Goal: Find contact information: Find contact information

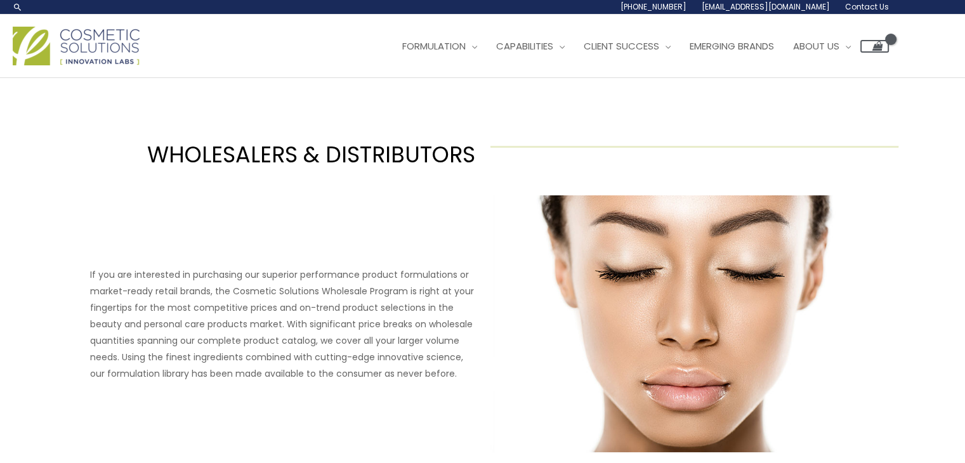
click at [0, 0] on span "Contact Us" at bounding box center [0, 0] width 0 height 0
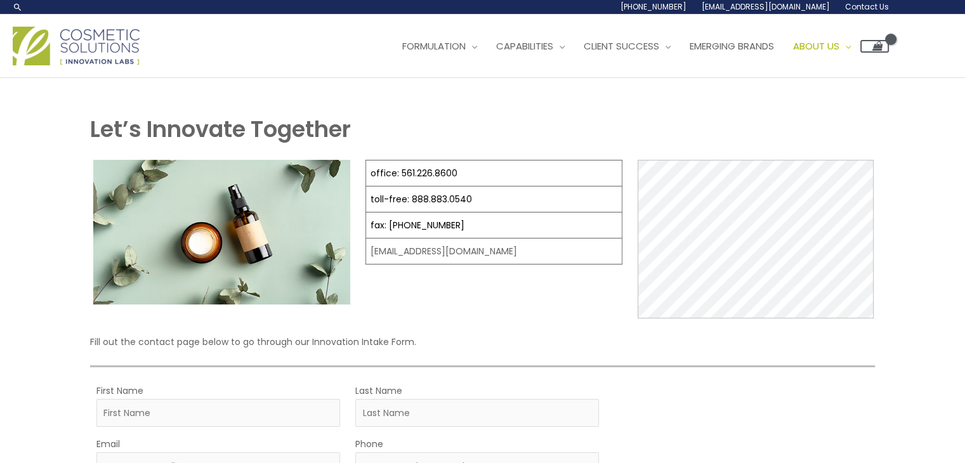
select select
drag, startPoint x: 895, startPoint y: 115, endPoint x: 716, endPoint y: 117, distance: 179.6
click at [820, 69] on div "Main Menu Formulation Menu Toggle Research and Innovation Market Ready Formulas…" at bounding box center [482, 45] width 965 height 45
click at [716, 65] on ul "Formulation Menu Toggle Research and Innovation Market Ready Formulas Custom Fo…" at bounding box center [641, 46] width 496 height 38
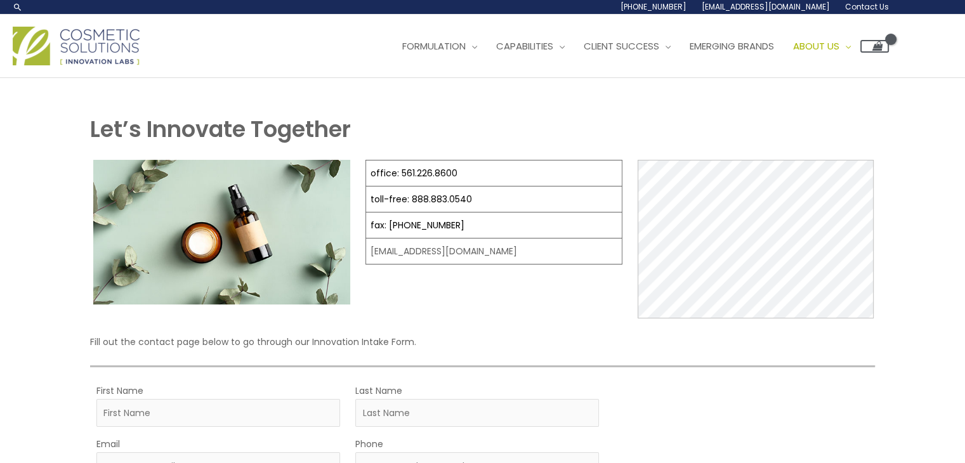
drag, startPoint x: 735, startPoint y: 91, endPoint x: 753, endPoint y: 114, distance: 28.9
click at [0, 0] on ul "[PHONE_NUMBER] [EMAIL_ADDRESS][DOMAIN_NAME] Contact Us" at bounding box center [0, 0] width 0 height 0
click at [0, 0] on link "[EMAIL_ADDRESS][DOMAIN_NAME]" at bounding box center [0, 0] width 0 height 0
click at [0, 0] on li "[PHONE_NUMBER]" at bounding box center [0, 0] width 0 height 0
click at [0, 0] on li "Contact Us" at bounding box center [0, 0] width 0 height 0
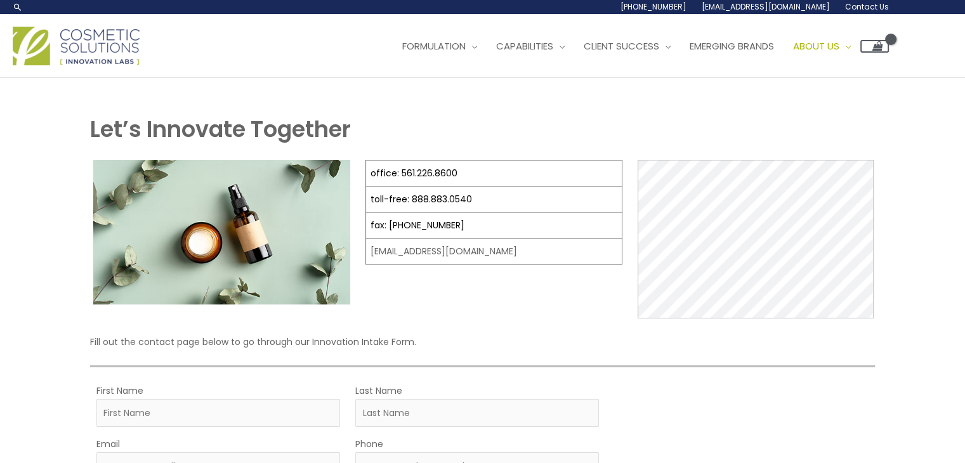
click at [0, 0] on li "Contact Us" at bounding box center [0, 0] width 0 height 0
click at [891, 69] on div "Main Menu Formulation Menu Toggle Research and Innovation Market Ready Formulas…" at bounding box center [482, 45] width 965 height 45
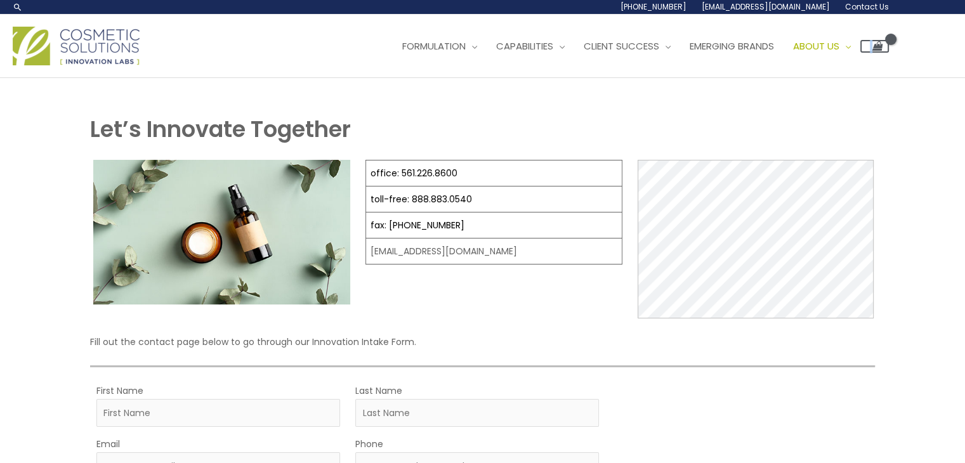
click at [0, 0] on link "[EMAIL_ADDRESS][DOMAIN_NAME]" at bounding box center [0, 0] width 0 height 0
click at [0, 0] on li "[PHONE_NUMBER]" at bounding box center [0, 0] width 0 height 0
drag, startPoint x: 745, startPoint y: 77, endPoint x: 756, endPoint y: 84, distance: 12.8
click at [0, 0] on li "[PHONE_NUMBER]" at bounding box center [0, 0] width 0 height 0
drag, startPoint x: 742, startPoint y: 143, endPoint x: 735, endPoint y: 130, distance: 14.5
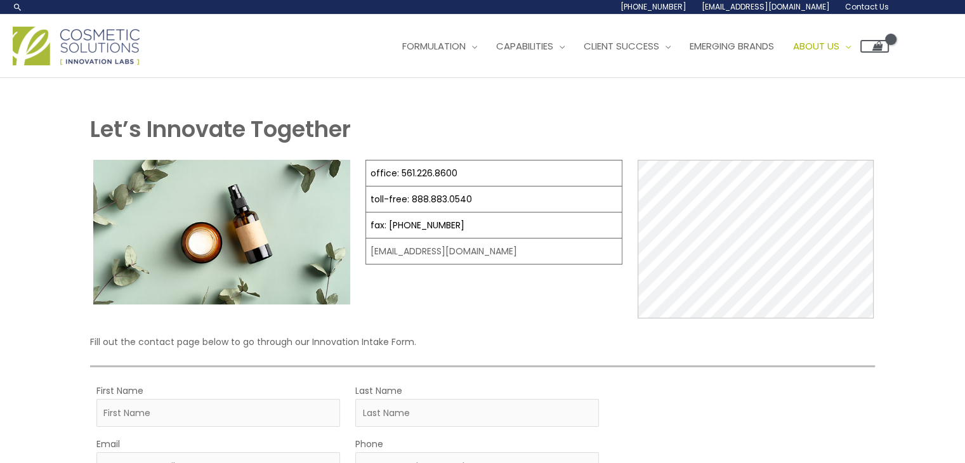
click at [0, 0] on ul "[PHONE_NUMBER] [EMAIL_ADDRESS][DOMAIN_NAME] Contact Us" at bounding box center [0, 0] width 0 height 0
copy link "[EMAIL_ADDRESS][DOMAIN_NAME]"
drag, startPoint x: 906, startPoint y: 65, endPoint x: 863, endPoint y: 62, distance: 43.3
click at [863, 62] on div "Main Menu Formulation Menu Toggle Research and Innovation Market Ready Formulas…" at bounding box center [482, 45] width 965 height 45
click at [0, 0] on link "[PHONE_NUMBER]" at bounding box center [0, 0] width 0 height 0
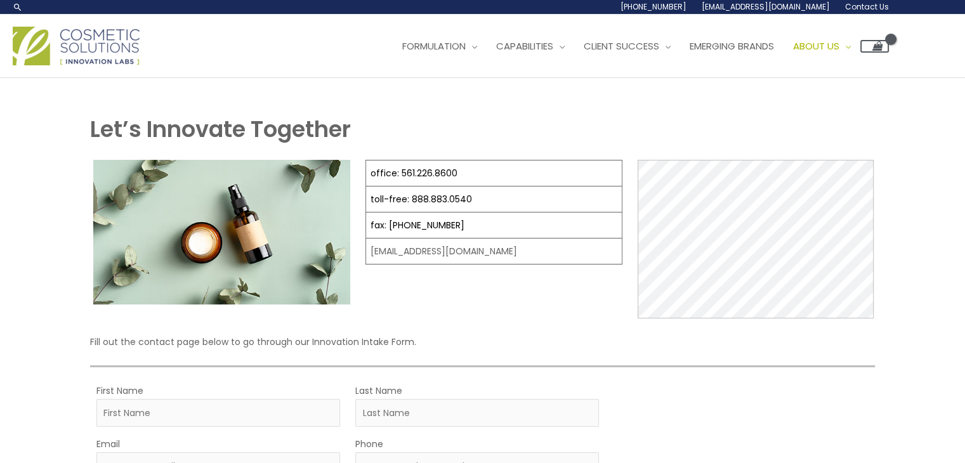
click at [724, 78] on header "Search... [PHONE_NUMBER] [EMAIL_ADDRESS][DOMAIN_NAME] Contact Us Main Menu Form…" at bounding box center [482, 39] width 965 height 78
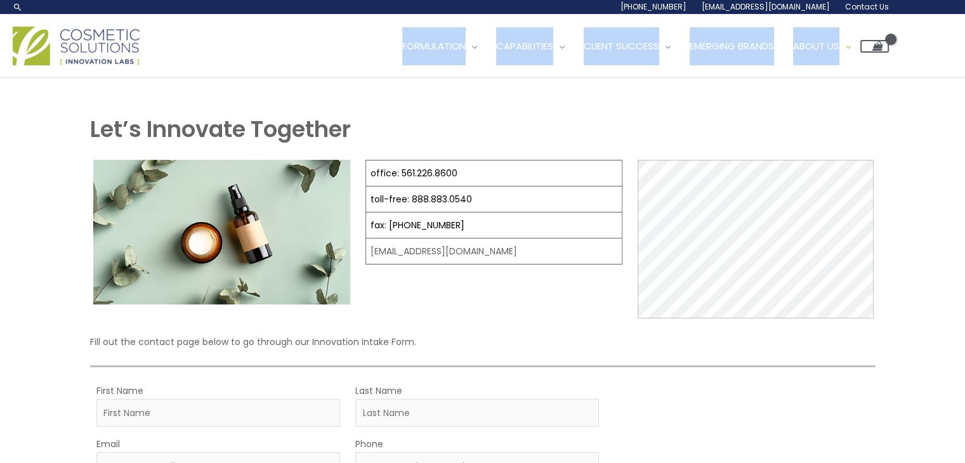
drag, startPoint x: 787, startPoint y: 56, endPoint x: 831, endPoint y: 76, distance: 47.7
click at [831, 76] on div "Main Menu Formulation Menu Toggle Research and Innovation Market Ready Formulas…" at bounding box center [482, 46] width 965 height 63
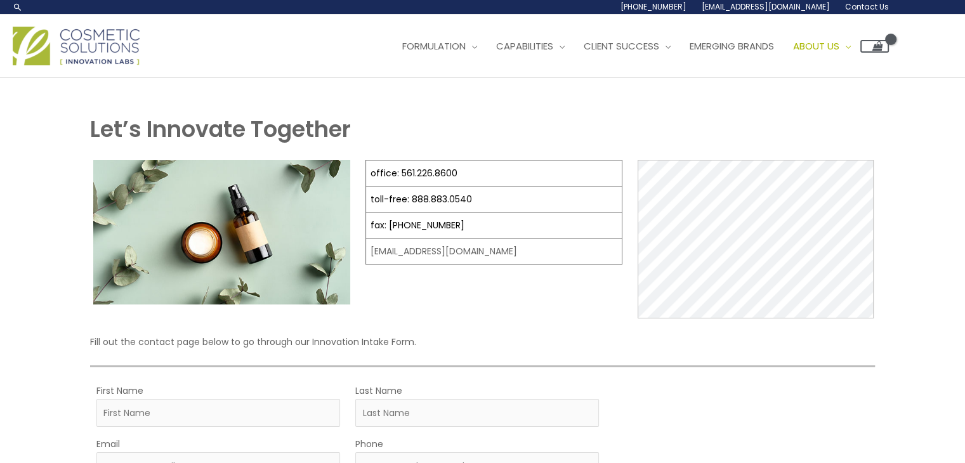
click at [778, 57] on div "Main Menu Formulation Menu Toggle Research and Innovation Market Ready Formulas…" at bounding box center [482, 46] width 965 height 63
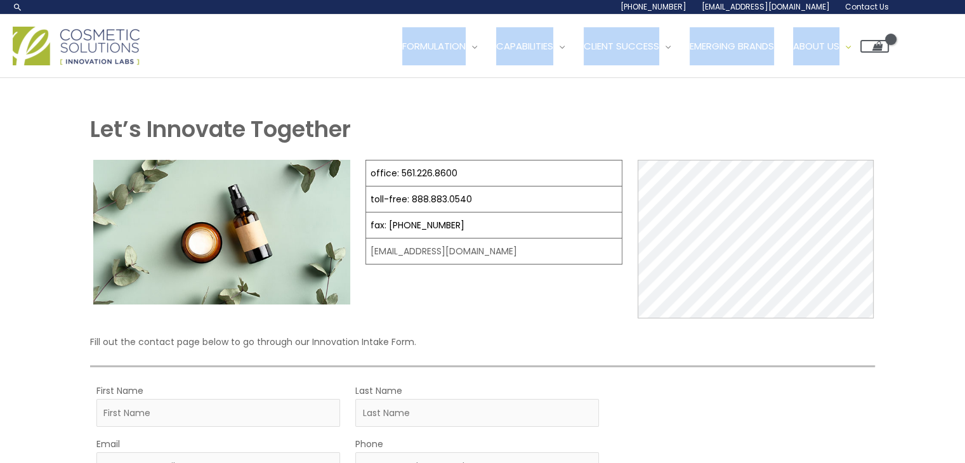
drag, startPoint x: 797, startPoint y: 58, endPoint x: 840, endPoint y: 84, distance: 50.4
click at [840, 78] on div "Main Menu Formulation Menu Toggle Research and Innovation Market Ready Formulas…" at bounding box center [482, 46] width 965 height 63
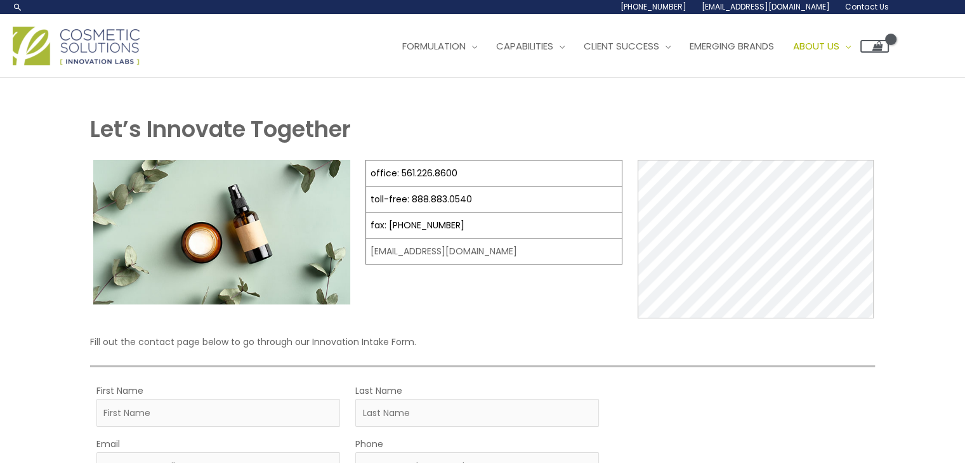
click at [801, 59] on div "Main Menu Formulation Menu Toggle Research and Innovation Market Ready Formulas…" at bounding box center [482, 46] width 965 height 63
drag, startPoint x: 897, startPoint y: 77, endPoint x: 803, endPoint y: 81, distance: 93.4
click at [803, 69] on div "Main Menu Formulation Menu Toggle Research and Innovation Market Ready Formulas…" at bounding box center [482, 45] width 965 height 45
click at [0, 0] on li "[PHONE_NUMBER]" at bounding box center [0, 0] width 0 height 0
drag, startPoint x: 798, startPoint y: 71, endPoint x: 877, endPoint y: 84, distance: 80.9
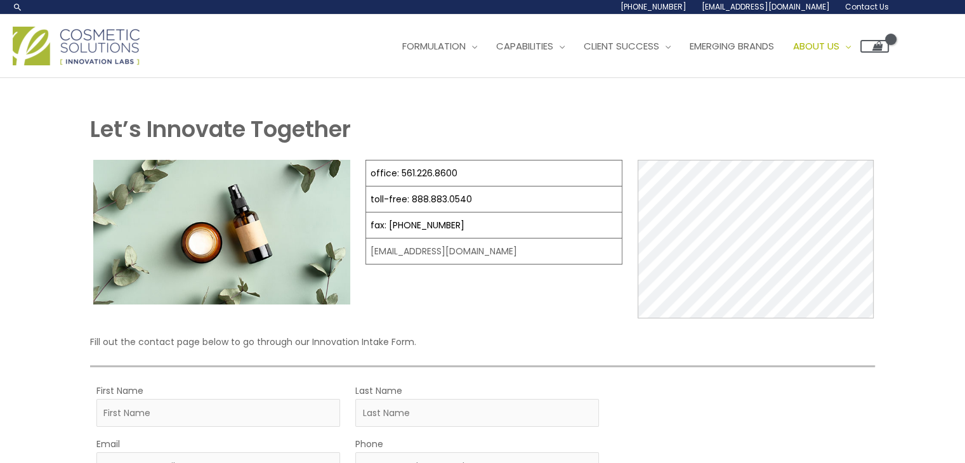
click at [0, 0] on li "[PHONE_NUMBER]" at bounding box center [0, 0] width 0 height 0
copy span "[PHONE_NUMBER]"
click at [690, 53] on span "Emerging Brands" at bounding box center [732, 45] width 84 height 13
